Goal: Communication & Community: Answer question/provide support

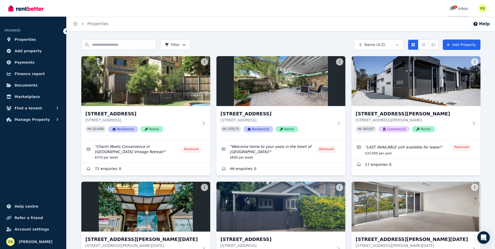
click at [458, 11] on div "1" at bounding box center [454, 8] width 8 height 5
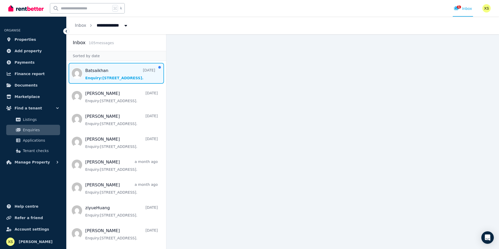
click at [98, 75] on span "Message list" at bounding box center [115, 73] width 99 height 21
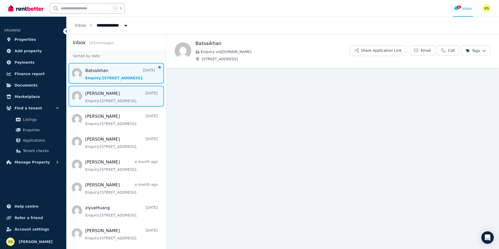
click at [98, 100] on span "Message list" at bounding box center [115, 96] width 99 height 21
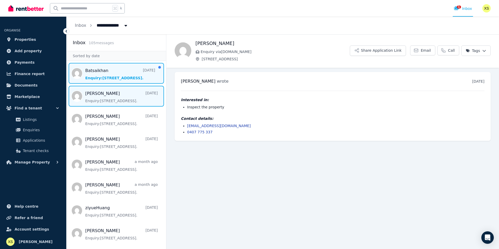
click at [93, 74] on span "Message list" at bounding box center [115, 73] width 99 height 21
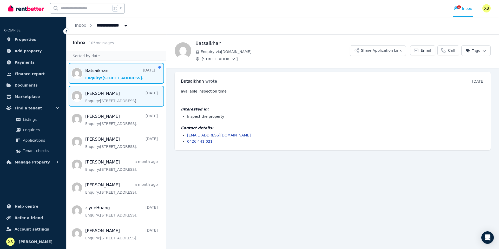
click at [88, 91] on span "Message list" at bounding box center [115, 96] width 99 height 21
